Goal: Find specific page/section: Find specific page/section

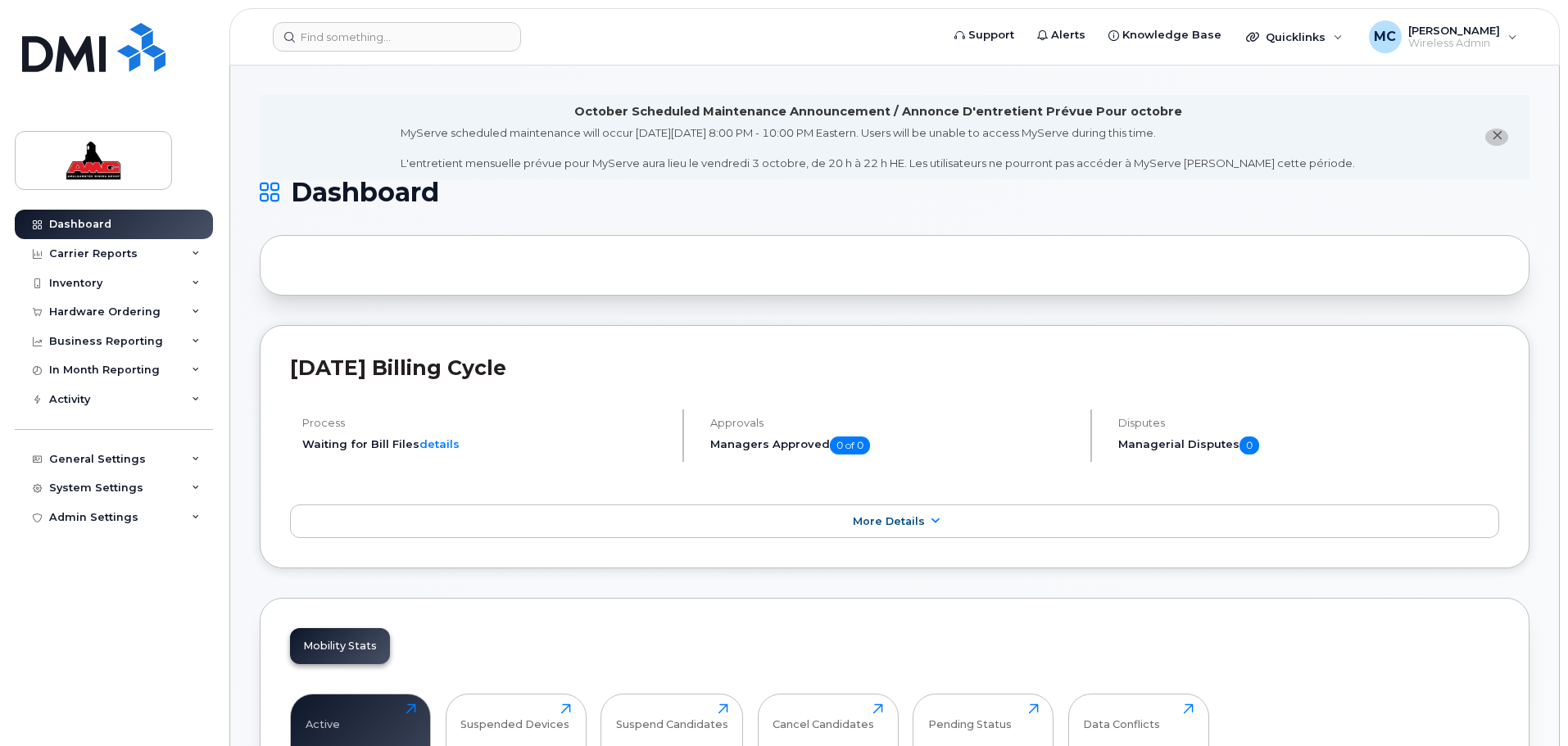
scroll to position [1863, 0]
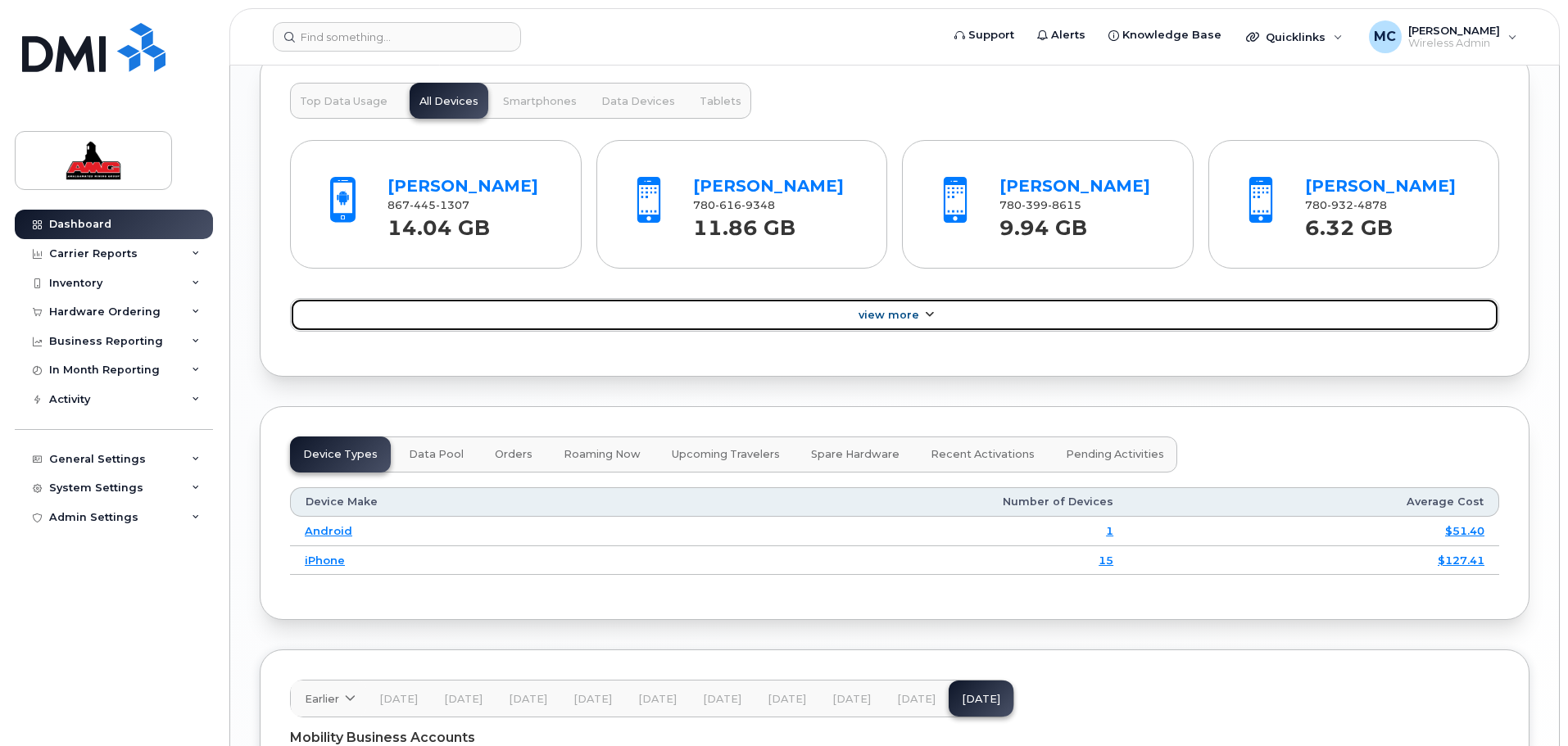
click at [905, 316] on span "View More" at bounding box center [888, 315] width 60 height 12
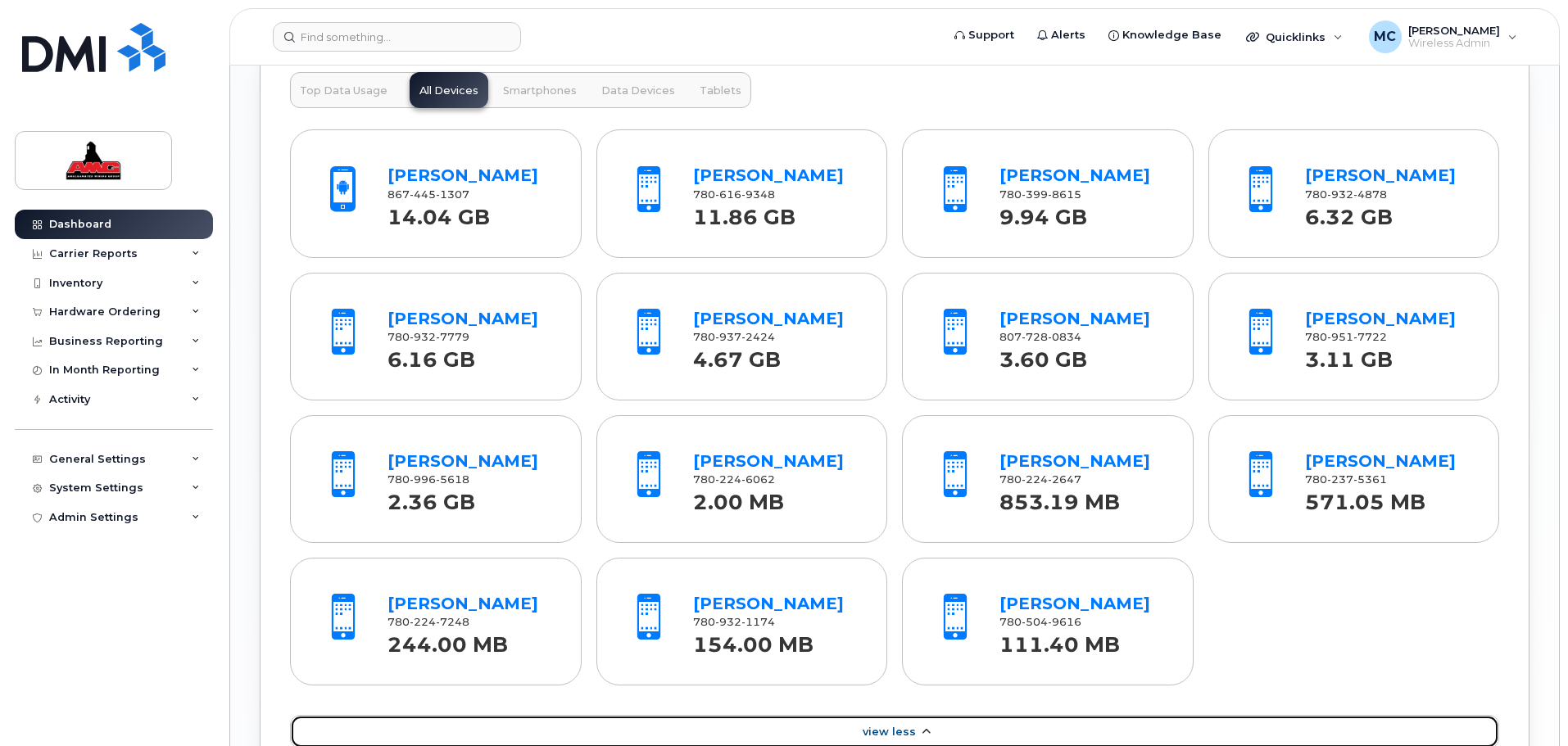
scroll to position [1802, 0]
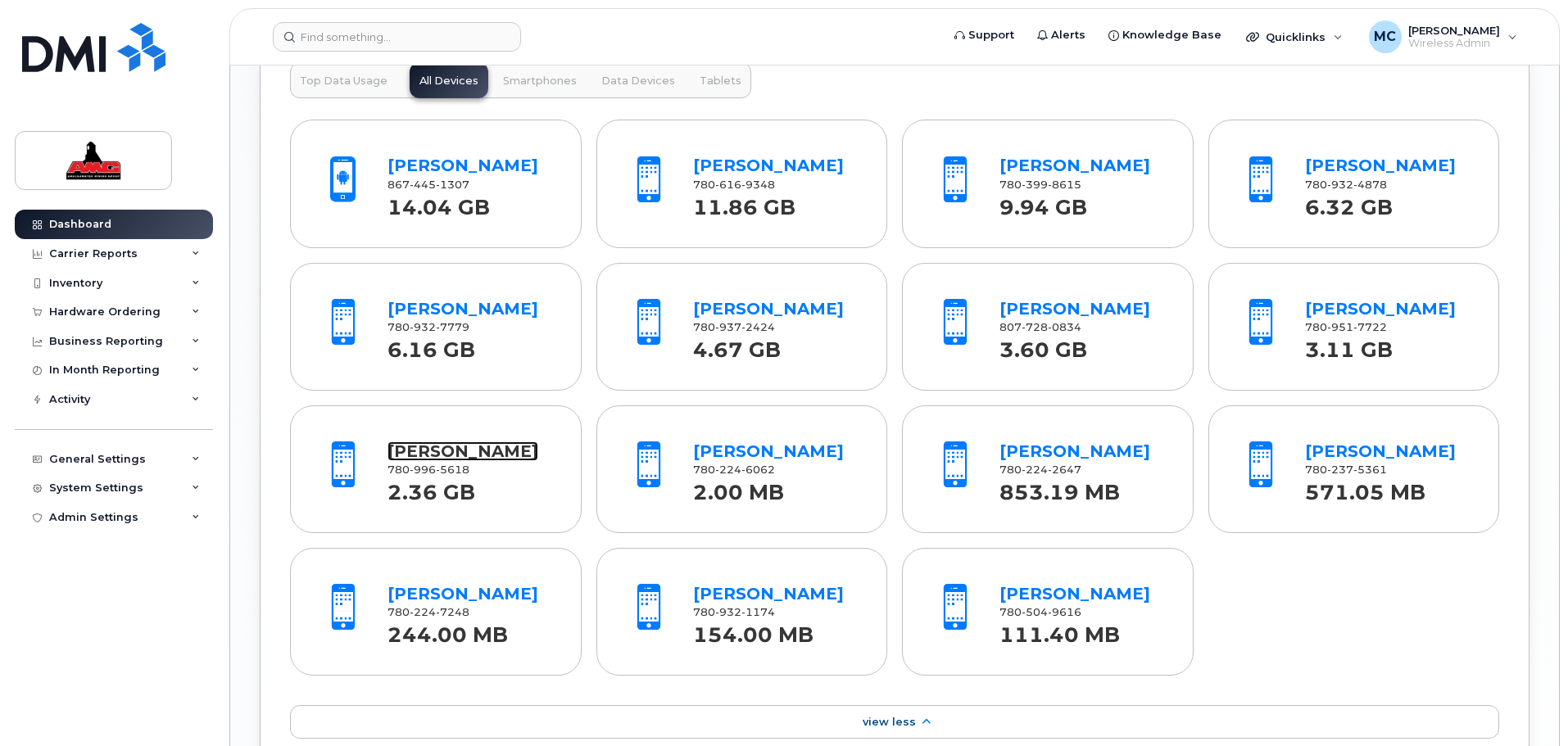
click at [456, 454] on link "[PERSON_NAME]" at bounding box center [462, 451] width 150 height 20
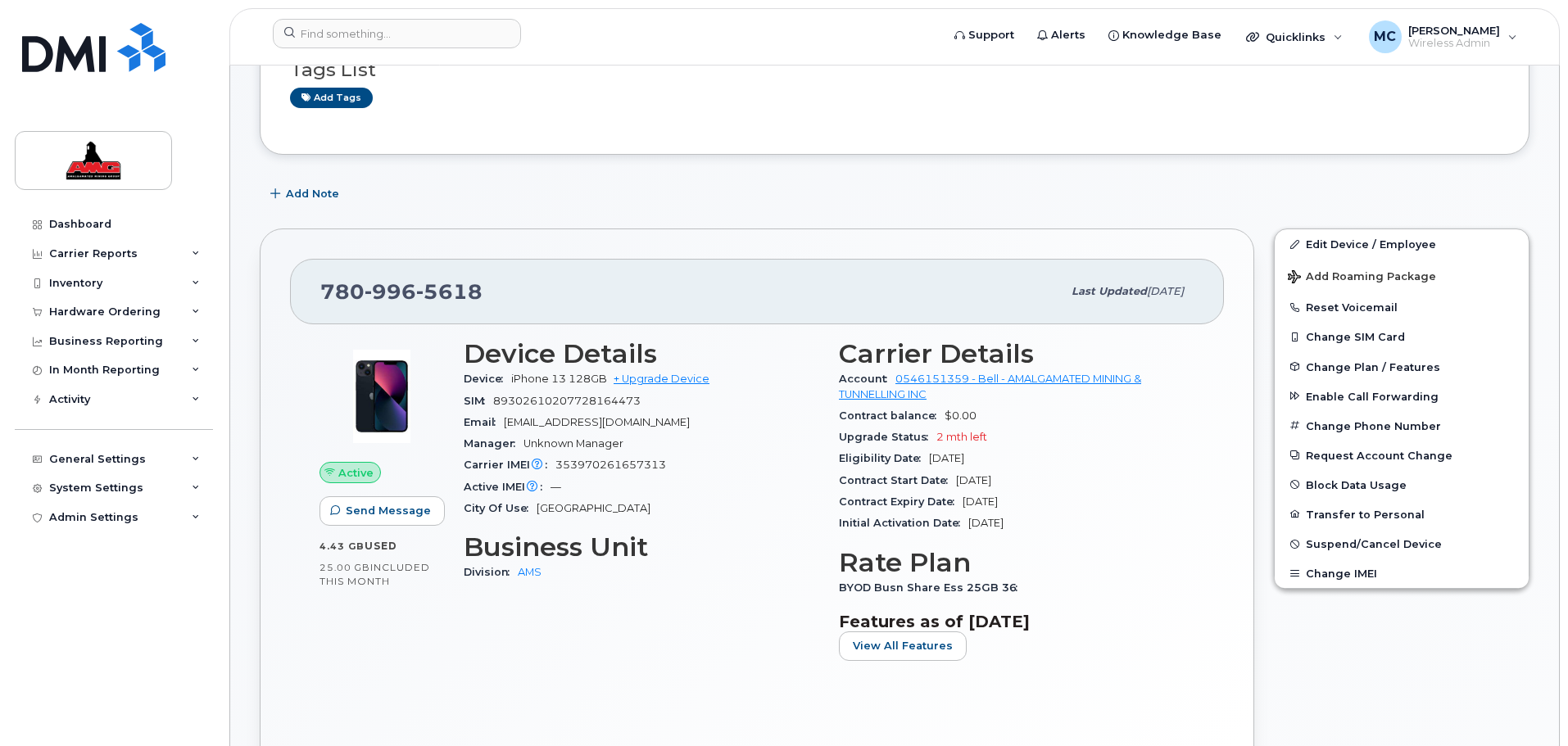
scroll to position [348, 0]
